Goal: Information Seeking & Learning: Learn about a topic

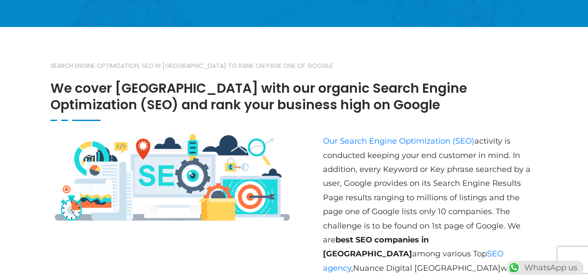
scroll to position [379, 0]
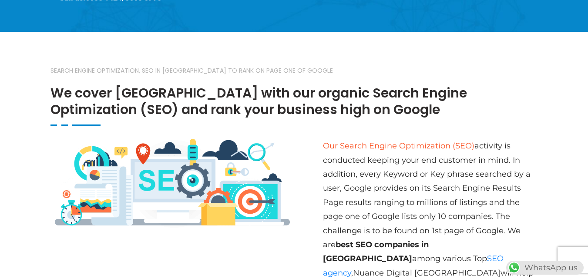
click at [386, 144] on link "Our Search Engine Optimization (SEO)" at bounding box center [398, 146] width 151 height 10
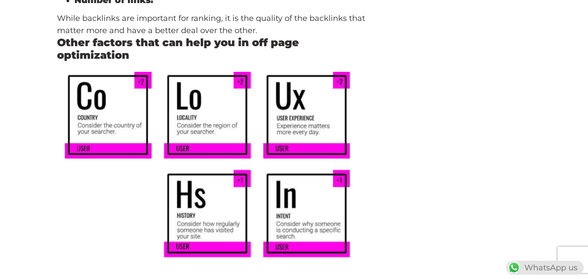
scroll to position [5865, 0]
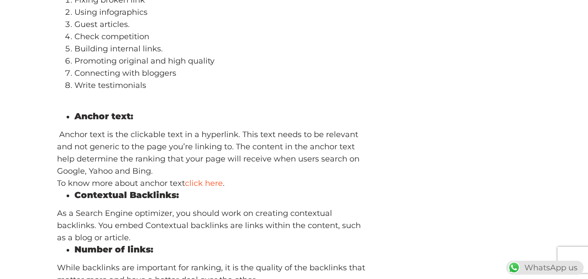
click at [208, 178] on link "click here" at bounding box center [204, 183] width 38 height 10
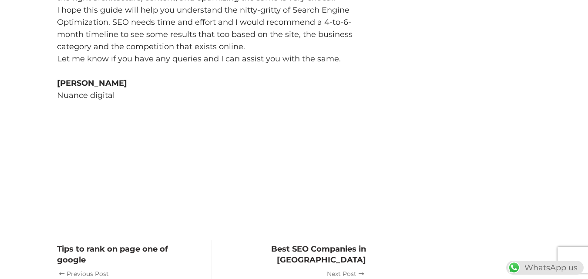
scroll to position [0, 0]
